Goal: Task Accomplishment & Management: Use online tool/utility

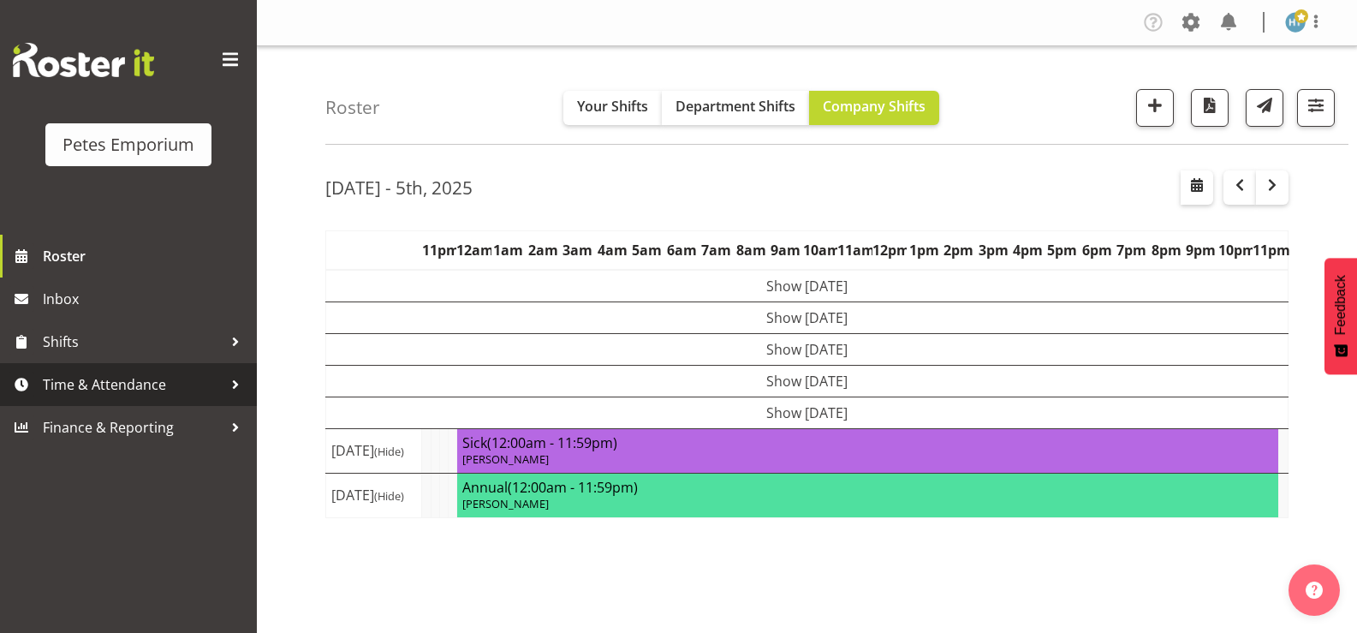
click at [116, 375] on span "Time & Attendance" at bounding box center [133, 385] width 180 height 26
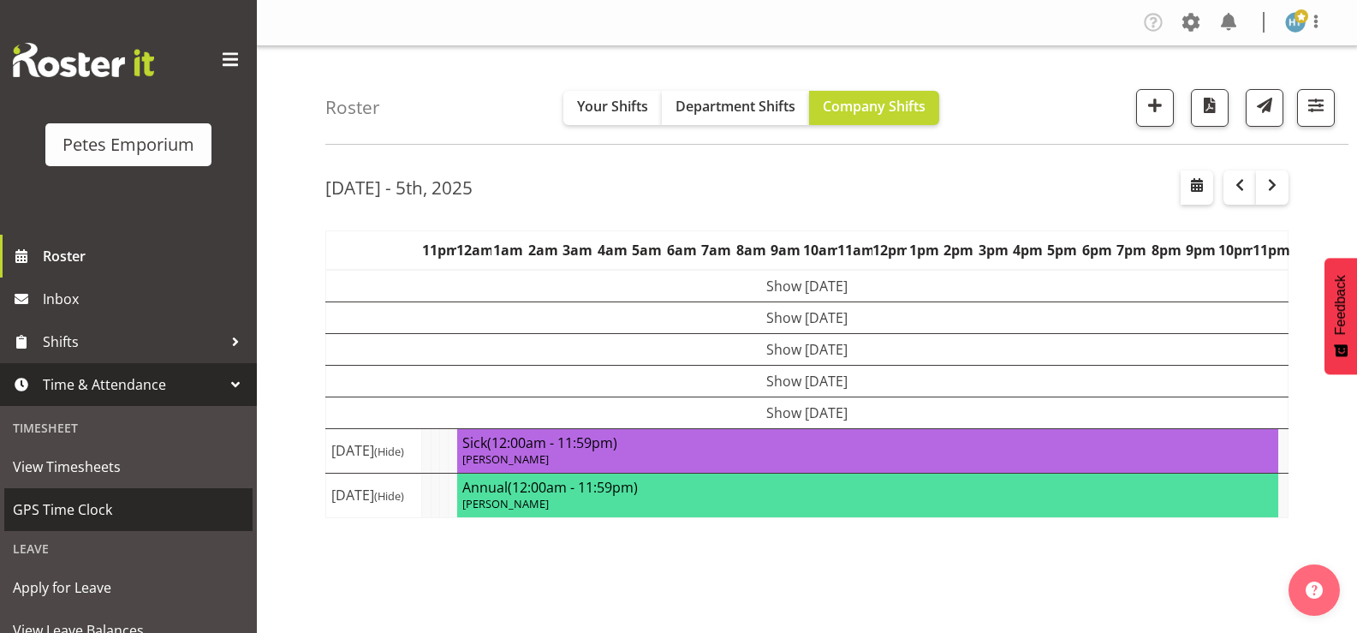
click at [98, 513] on span "GPS Time Clock" at bounding box center [128, 510] width 231 height 26
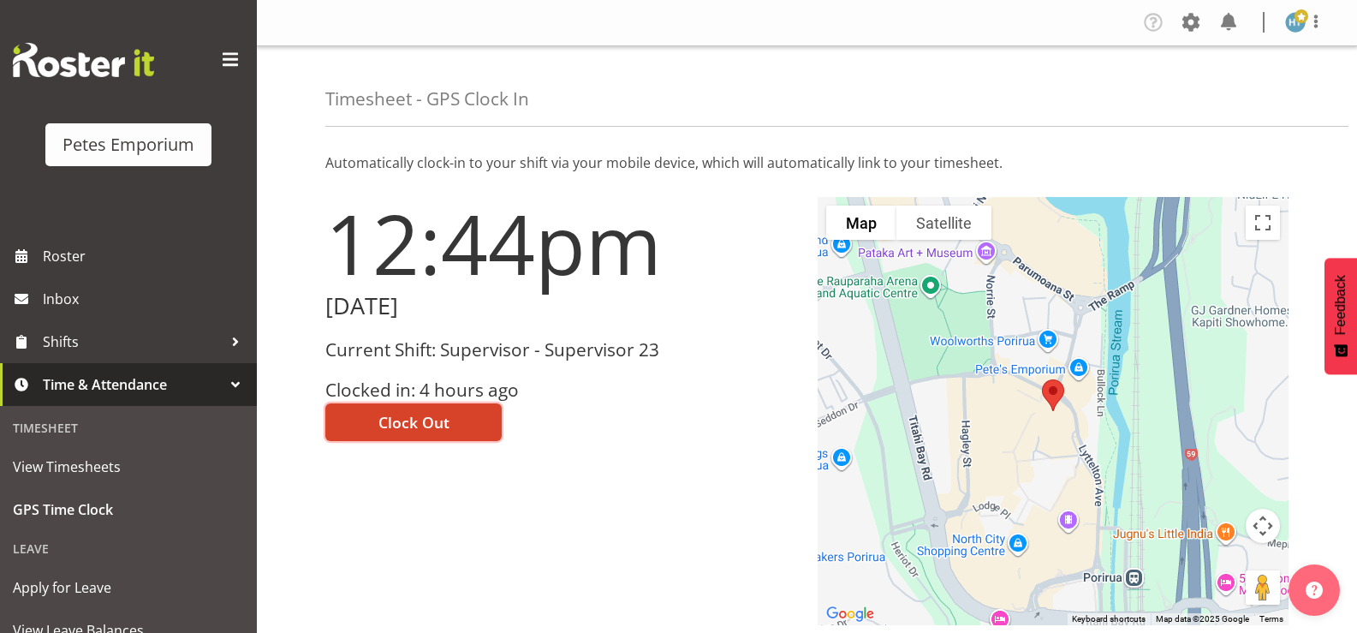
click at [435, 420] on span "Clock Out" at bounding box center [413, 422] width 71 height 22
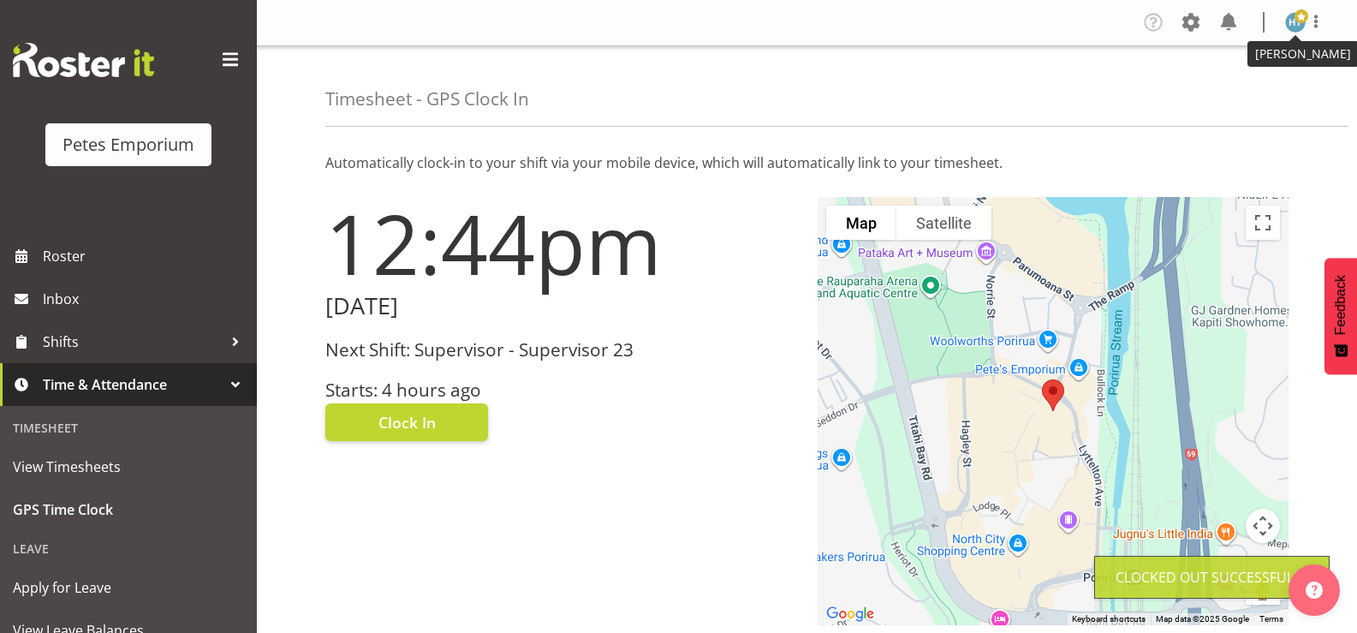
click at [1297, 23] on span at bounding box center [1302, 16] width 14 height 14
click at [1227, 88] on link "Log Out" at bounding box center [1244, 89] width 164 height 31
